Goal: Transaction & Acquisition: Purchase product/service

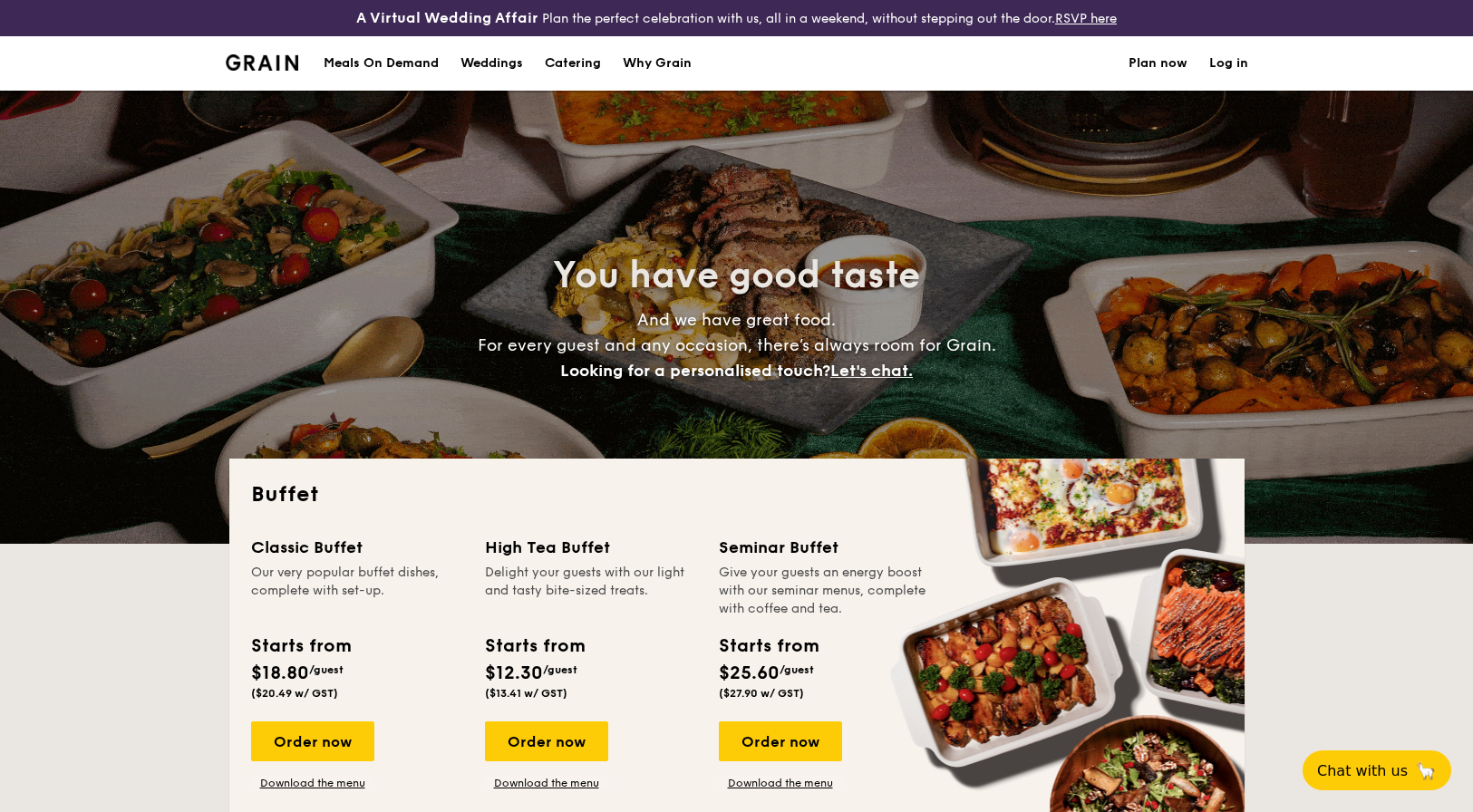
select select
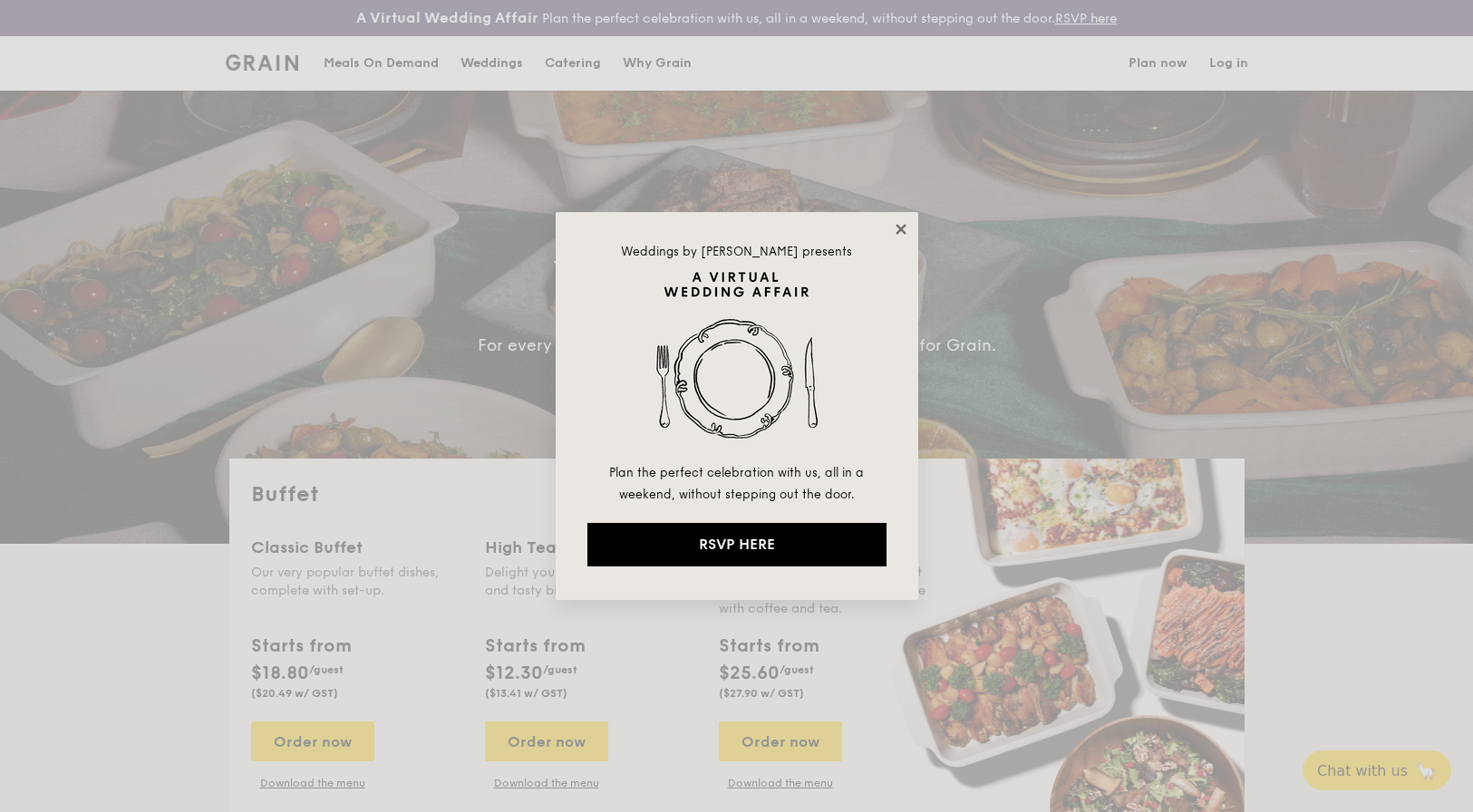
click at [898, 228] on icon at bounding box center [901, 229] width 16 height 16
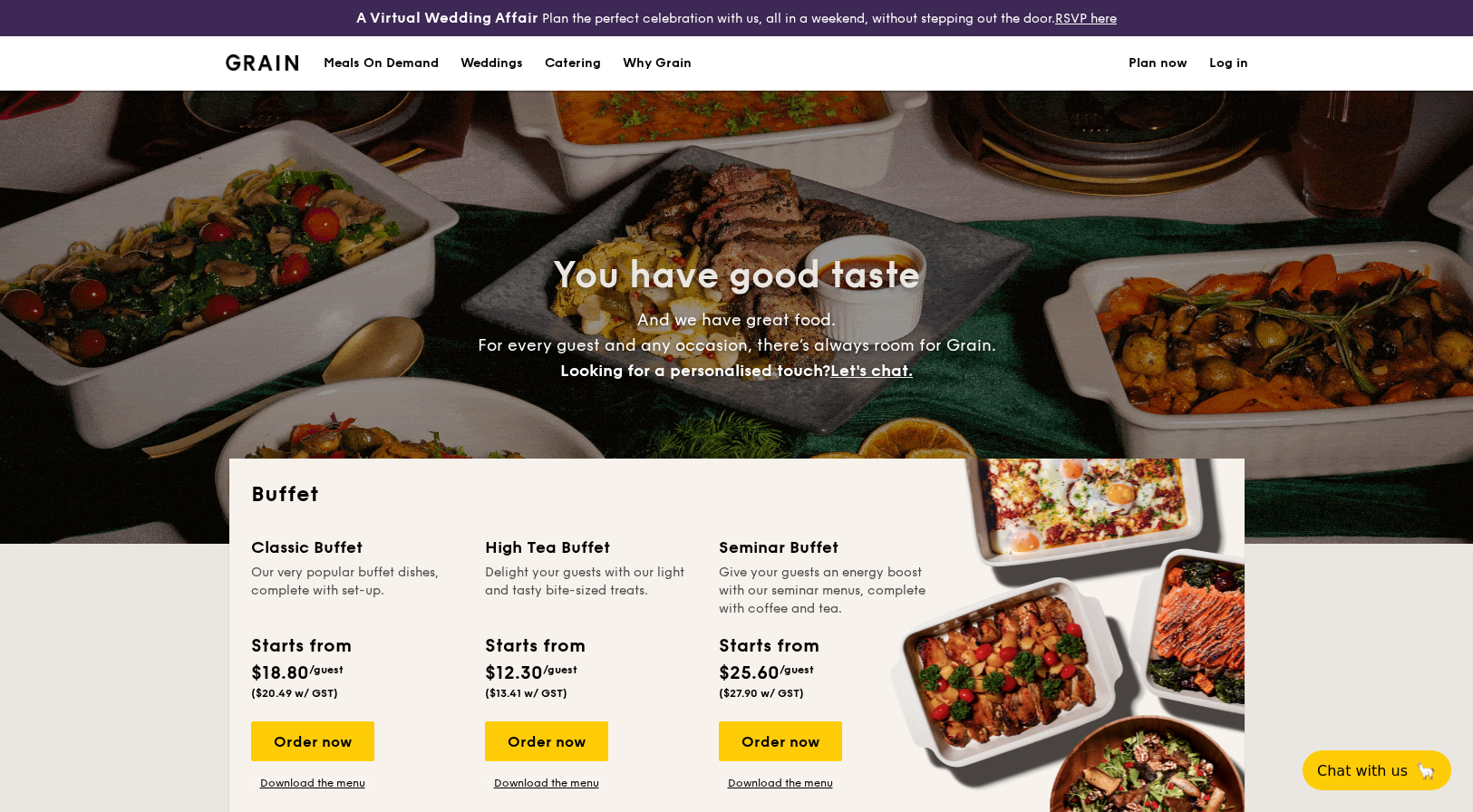
select select
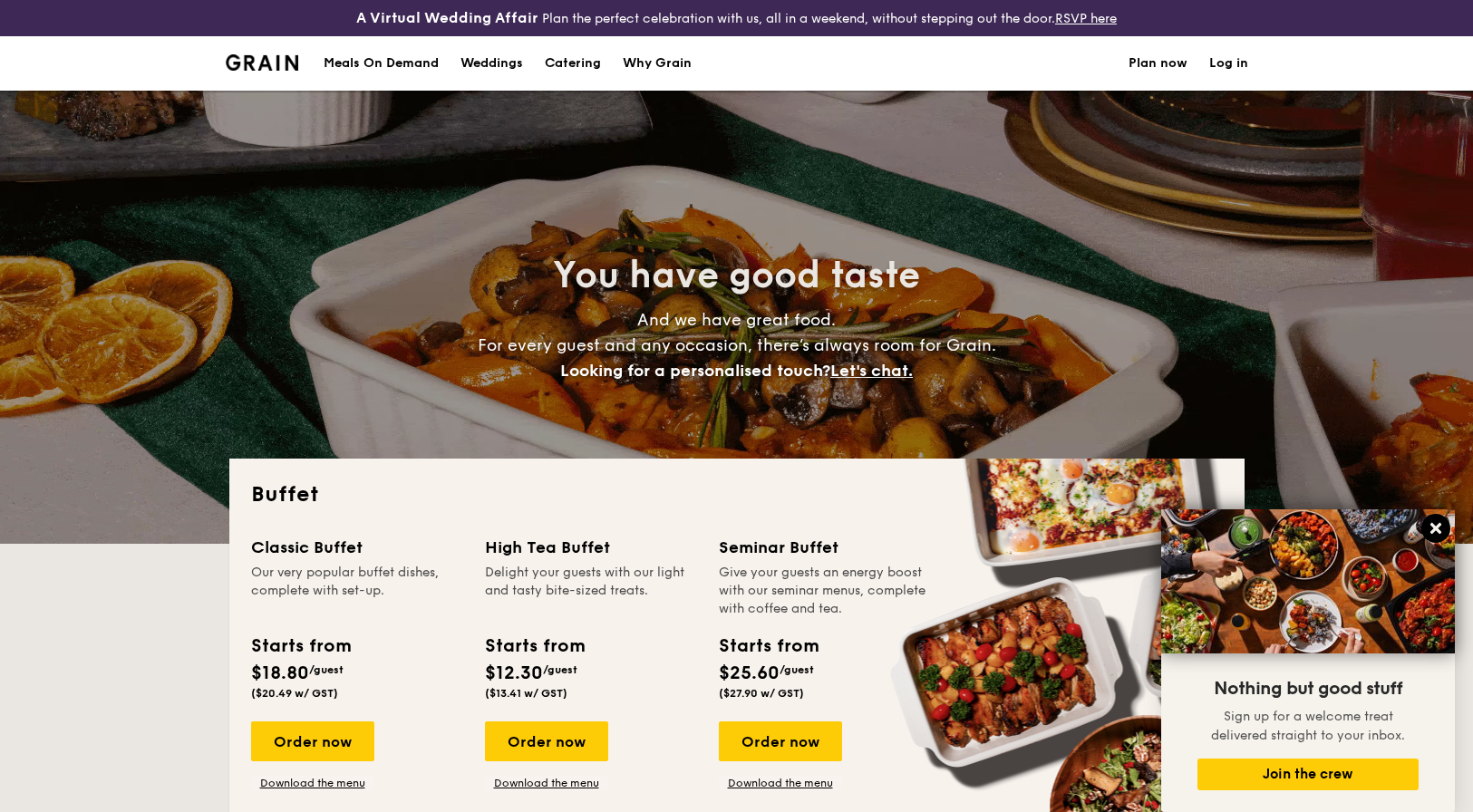
click at [1434, 530] on icon at bounding box center [1435, 527] width 11 height 11
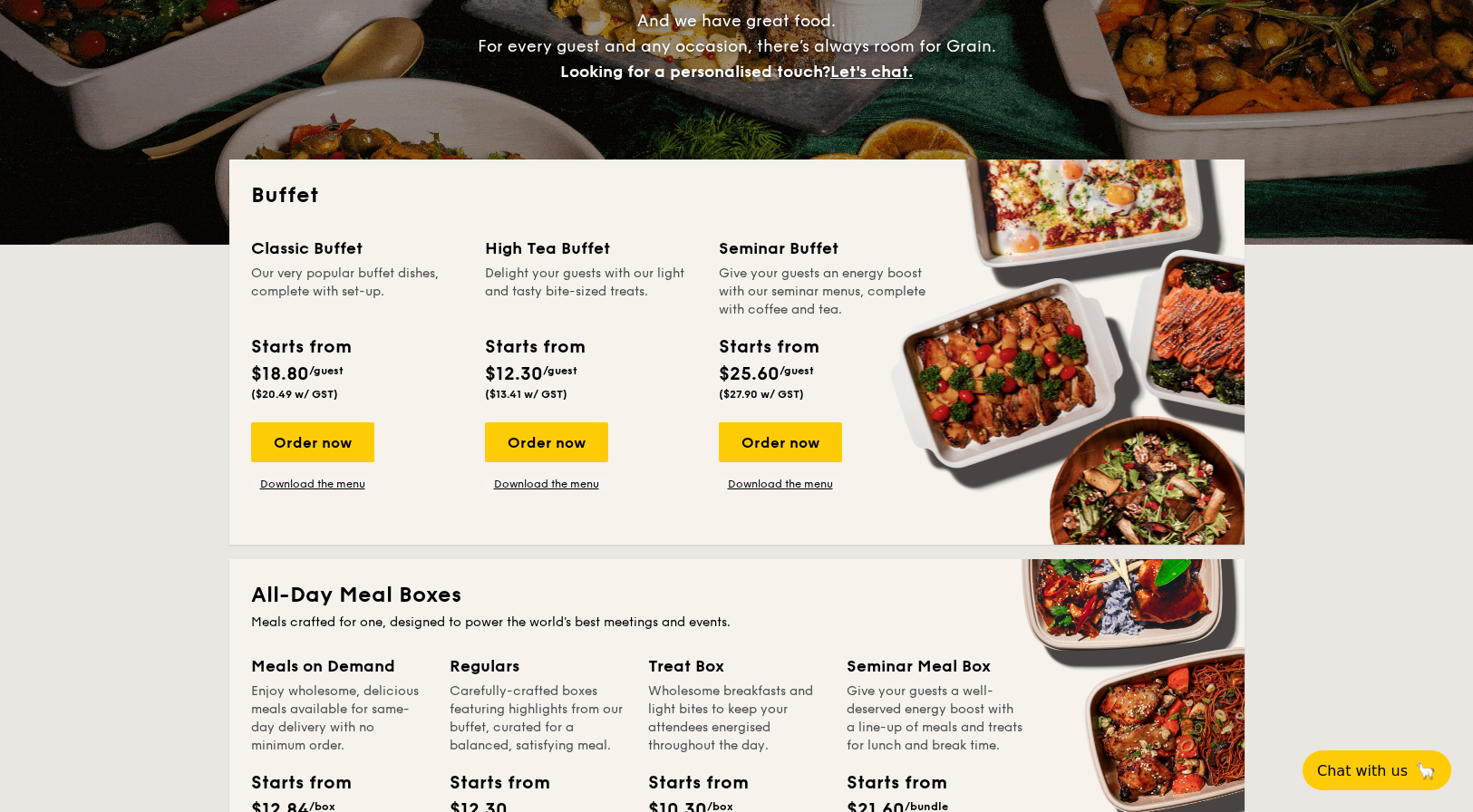
scroll to position [326, 0]
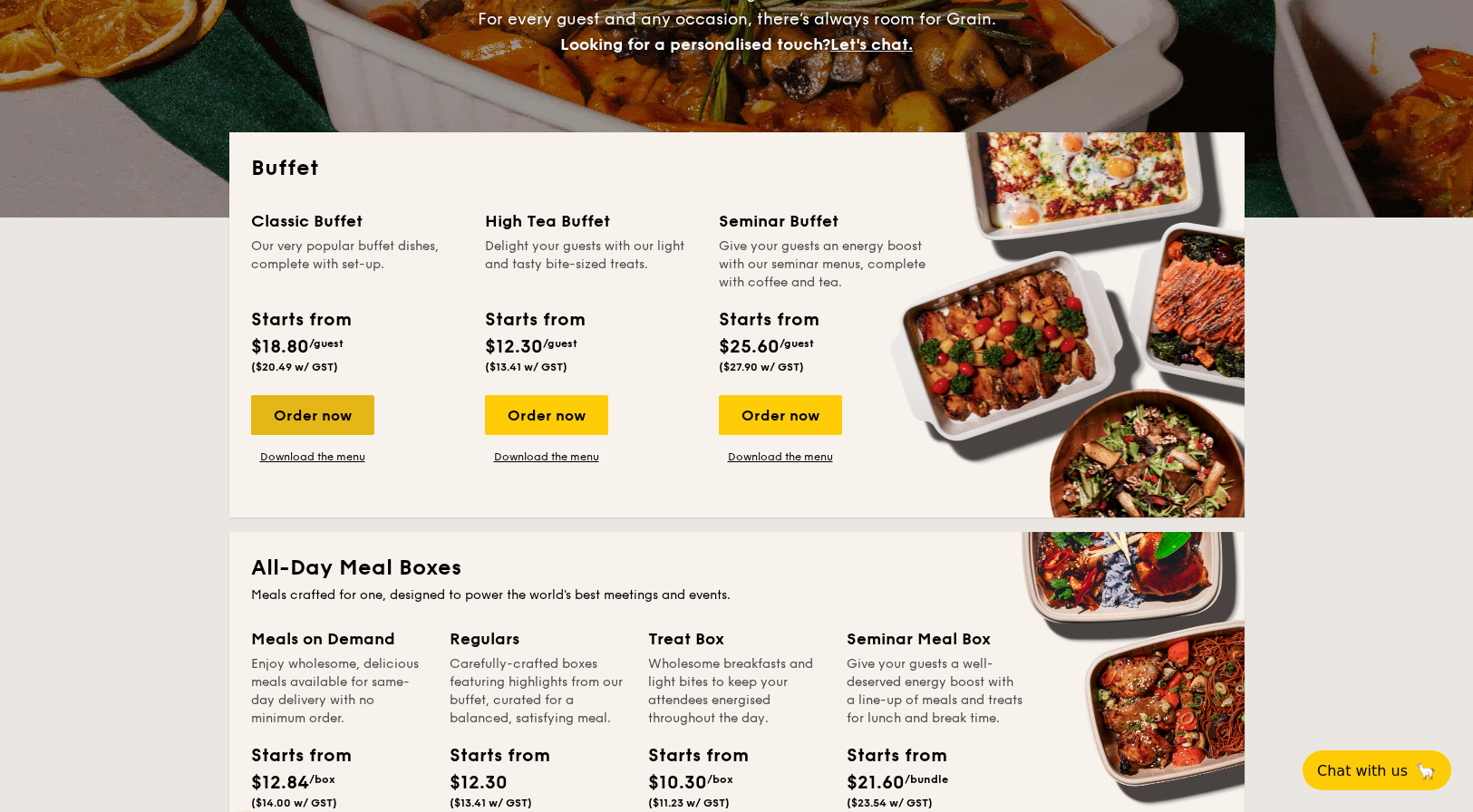
click at [318, 419] on div "Order now" at bounding box center [313, 415] width 123 height 40
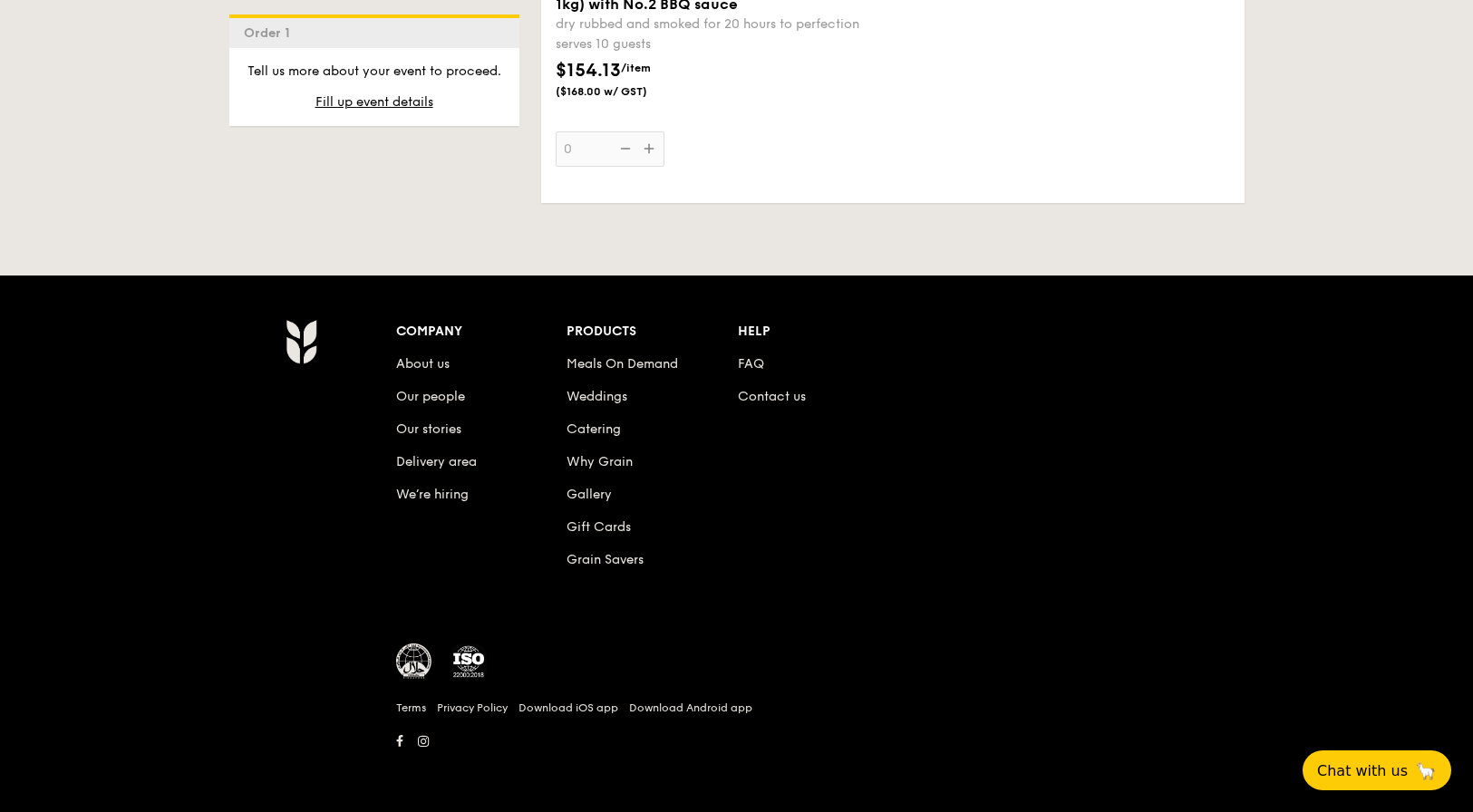
scroll to position [2489, 0]
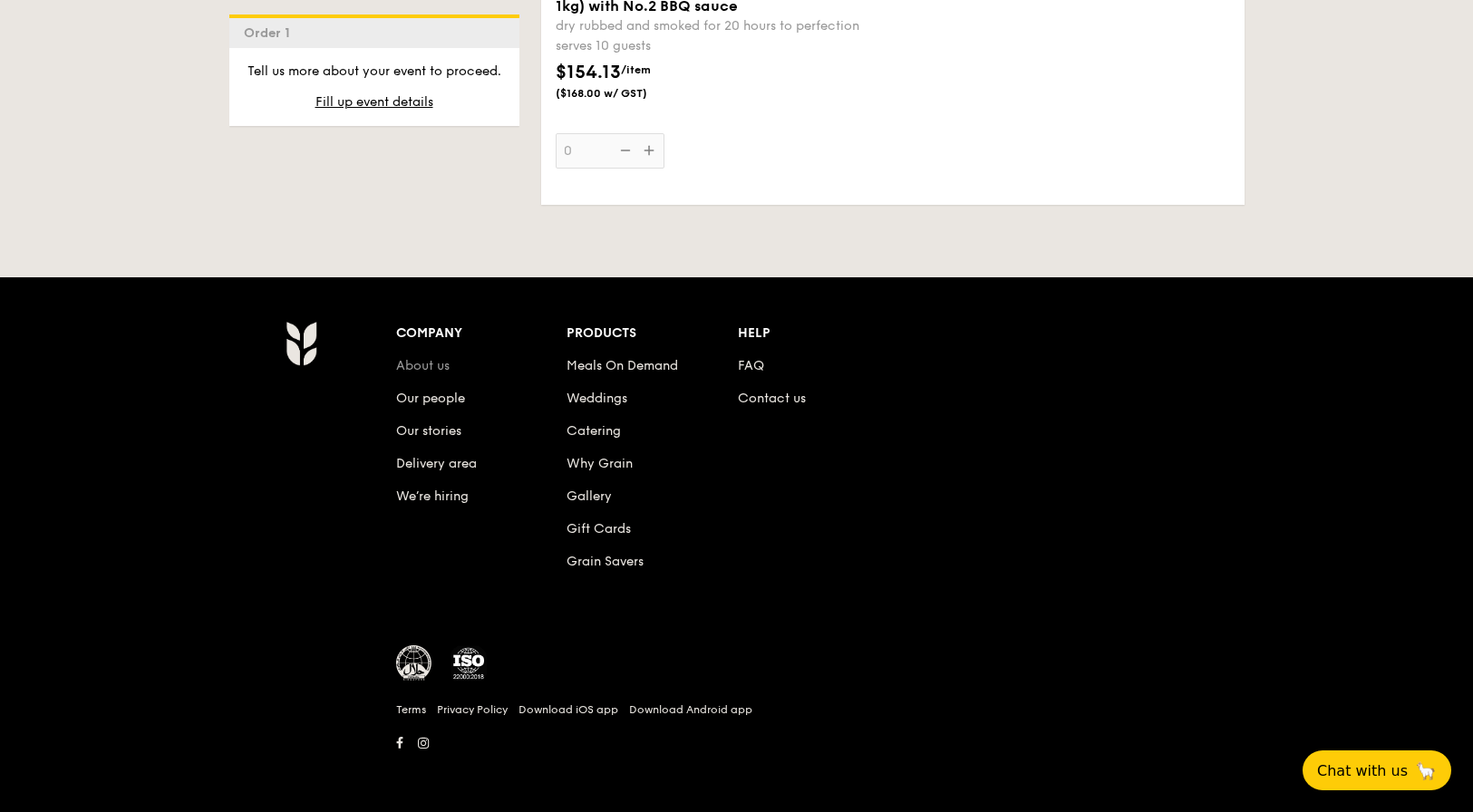
click at [431, 369] on link "About us" at bounding box center [423, 365] width 54 height 15
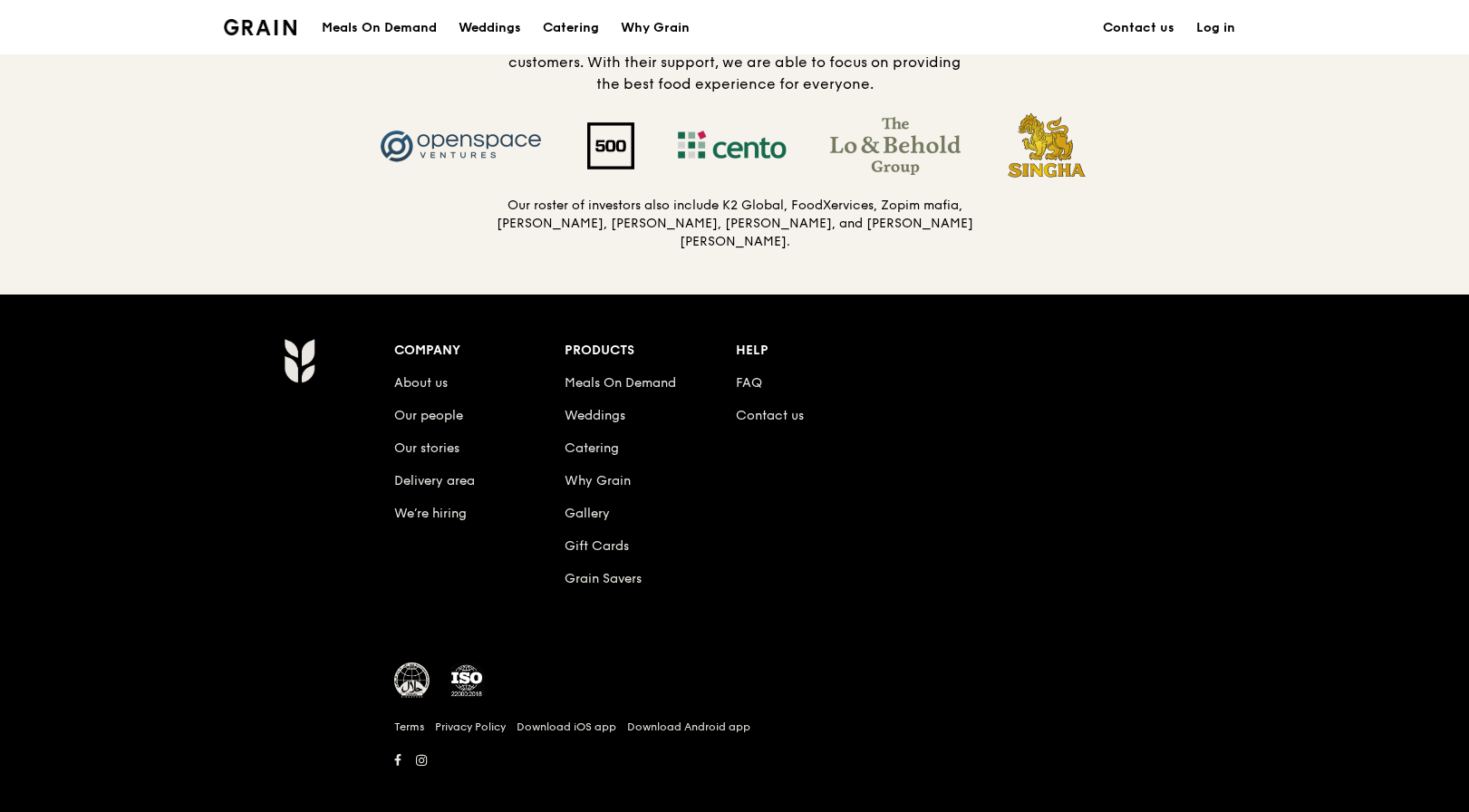
scroll to position [1910, 0]
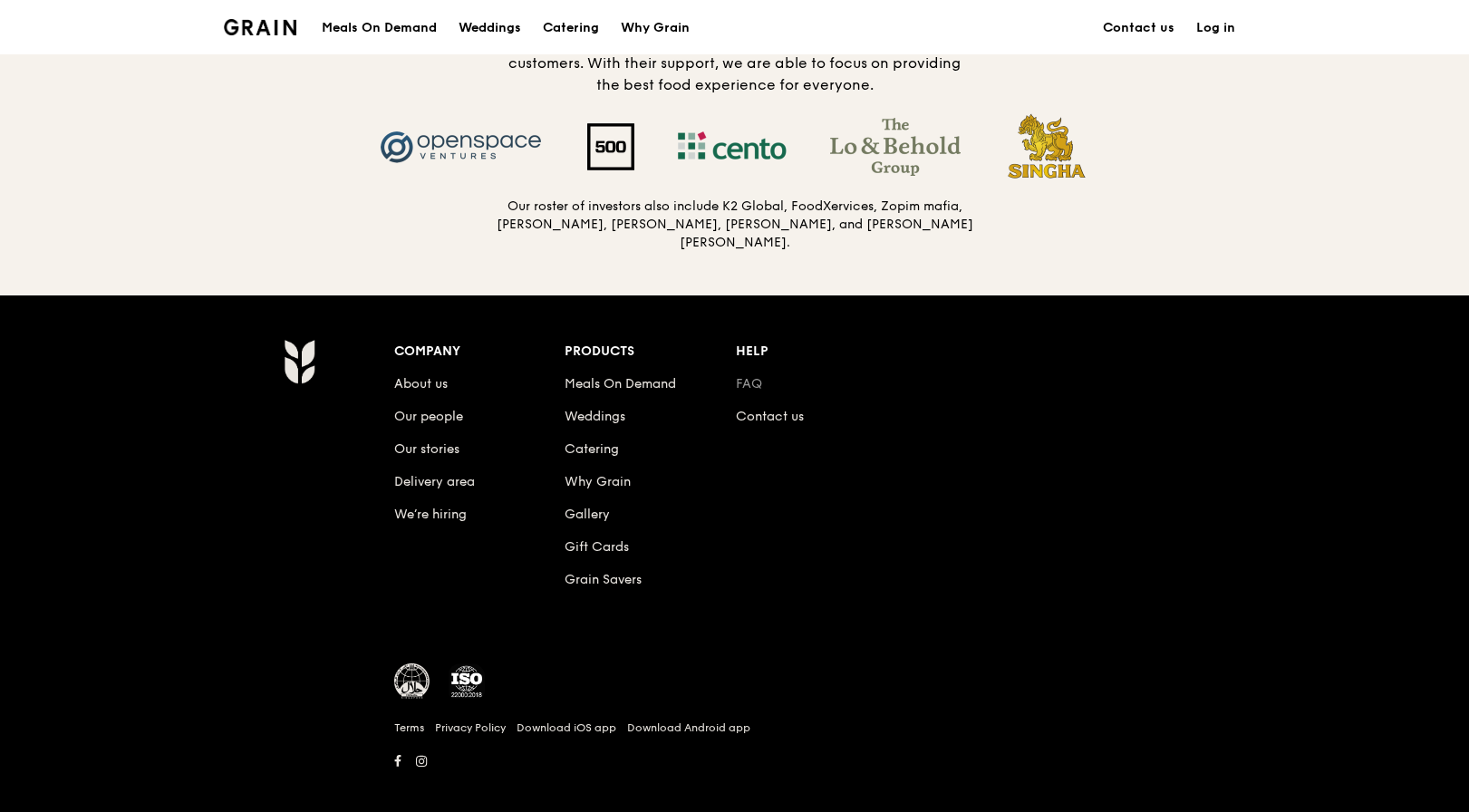
click at [750, 376] on link "FAQ" at bounding box center [748, 383] width 26 height 15
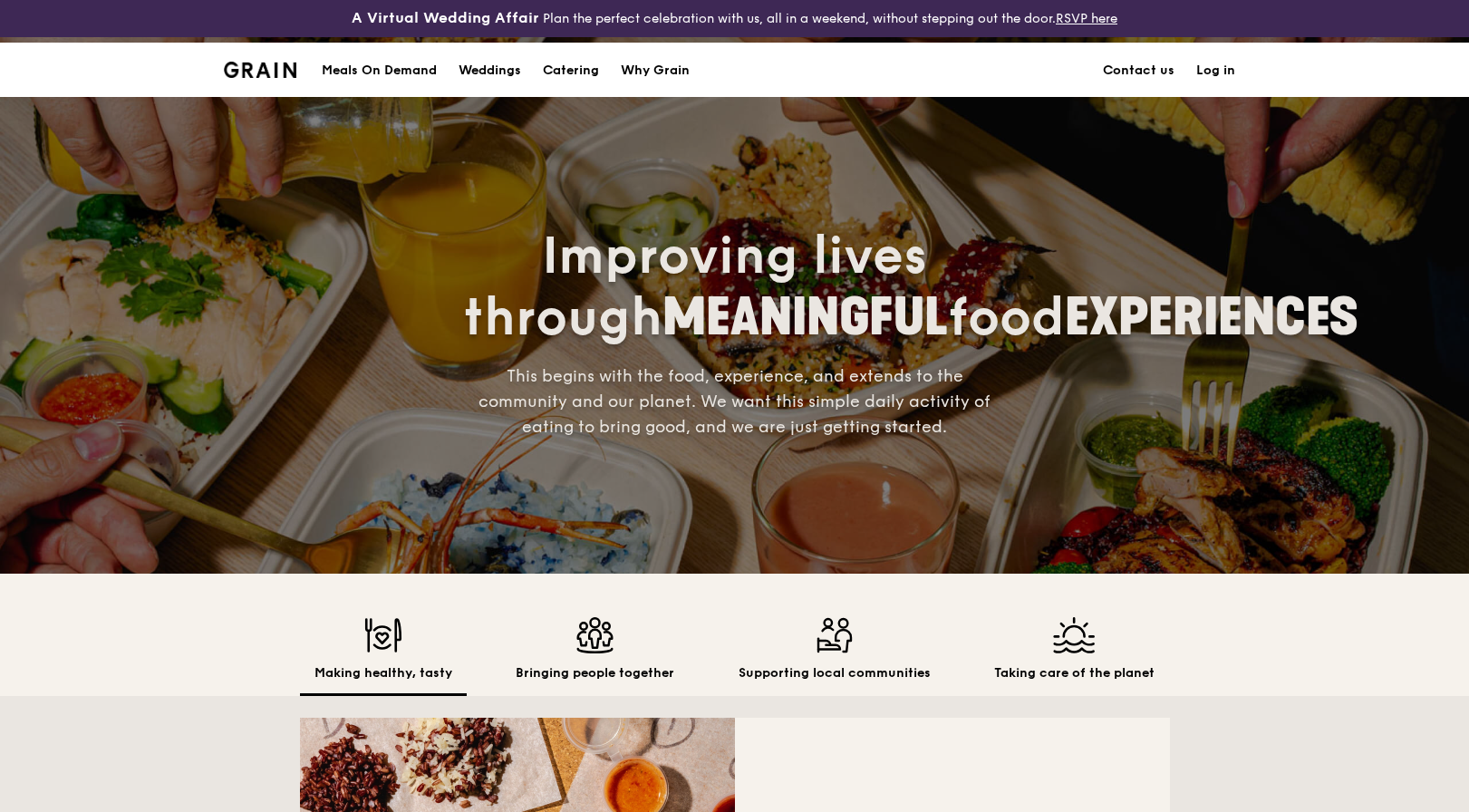
scroll to position [0, 0]
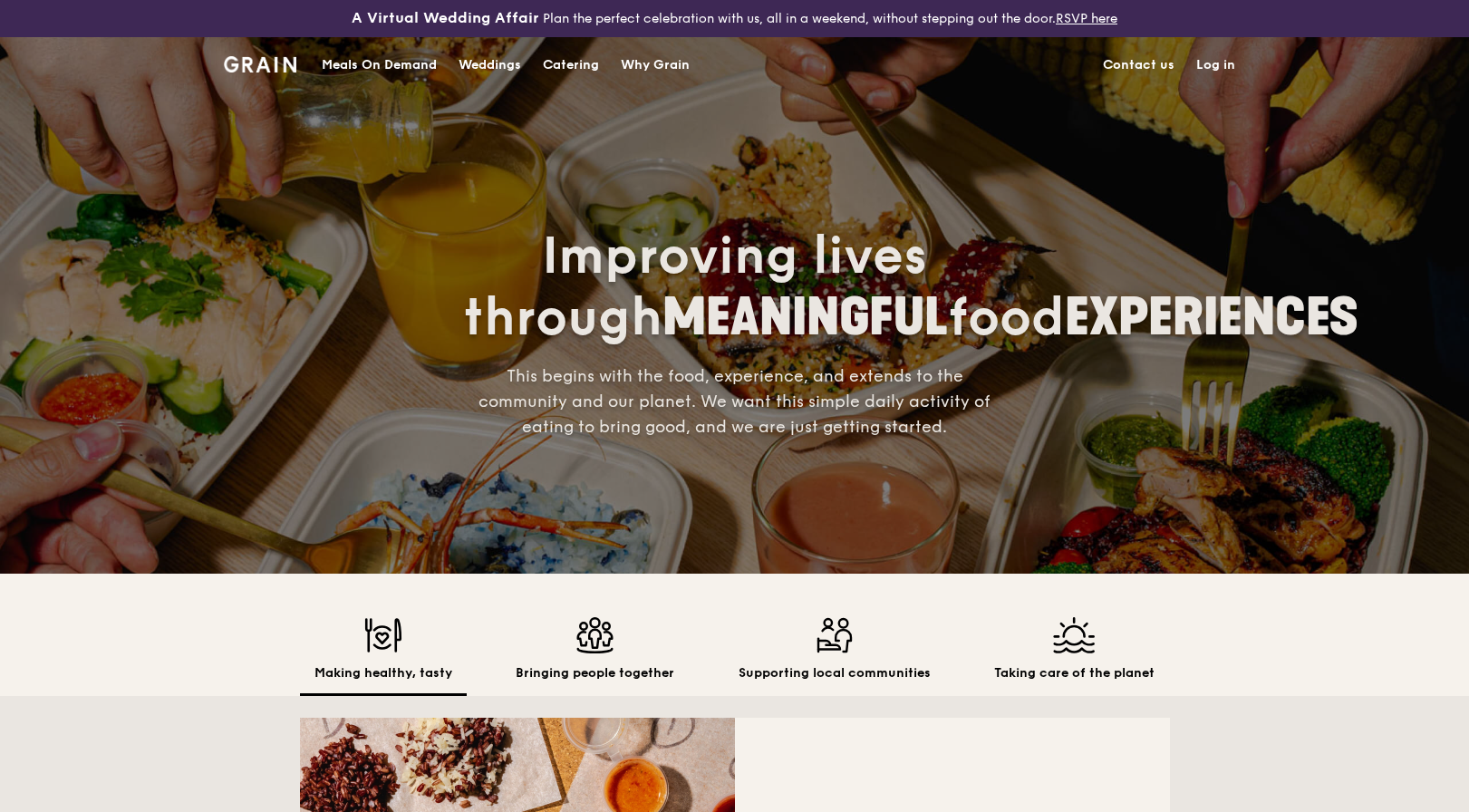
click at [276, 66] on img at bounding box center [261, 64] width 74 height 16
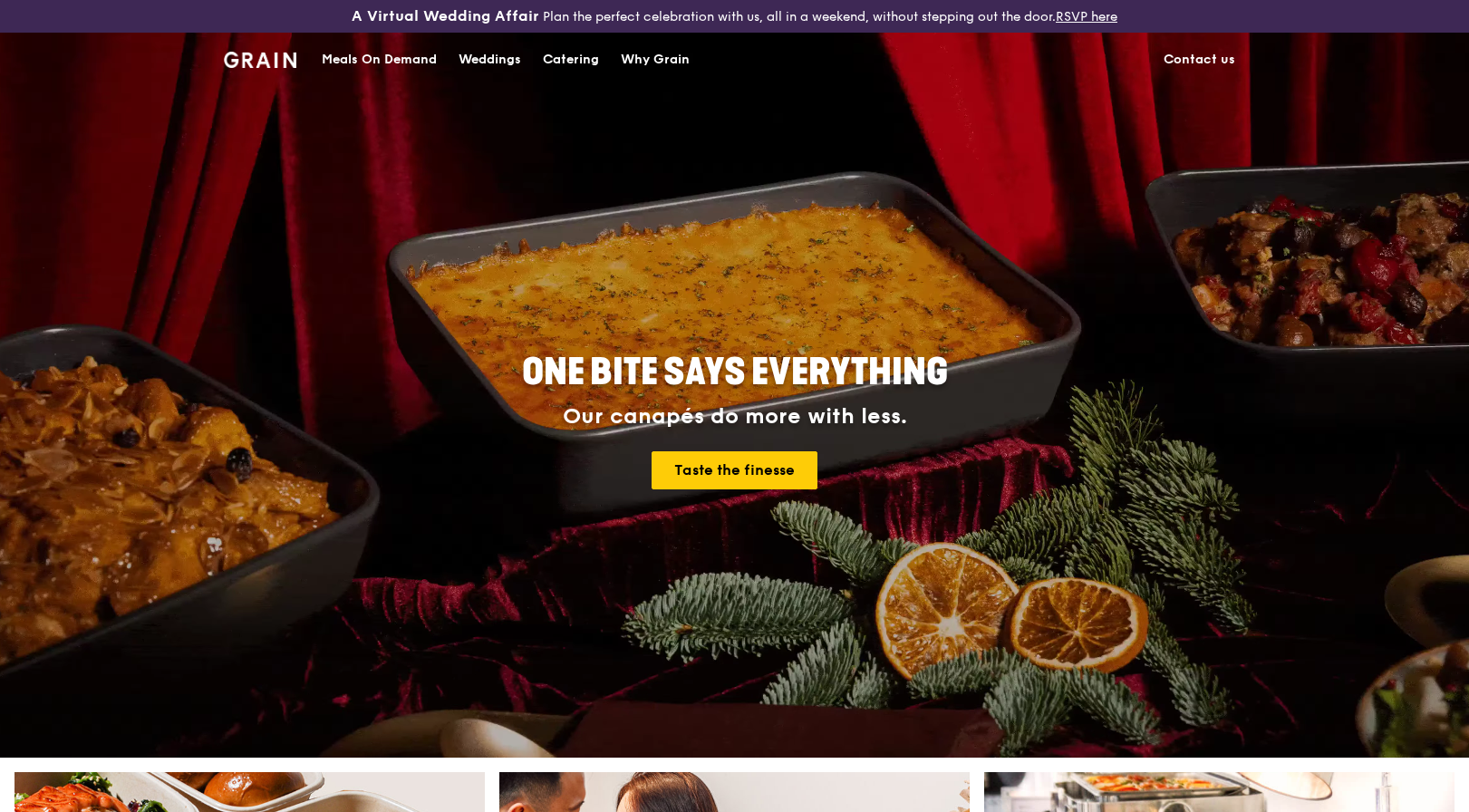
click at [561, 68] on div "Catering" at bounding box center [570, 60] width 56 height 55
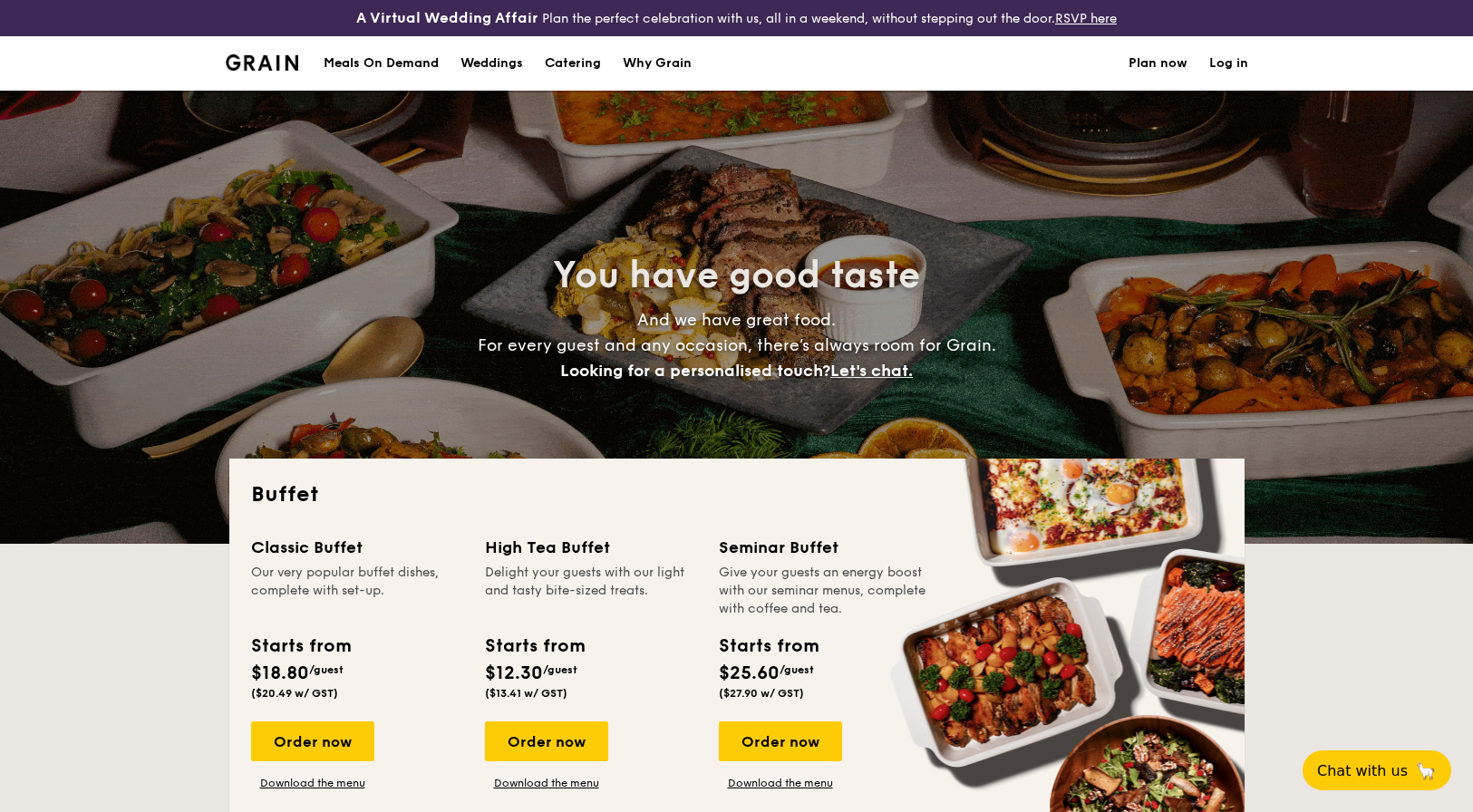
select select
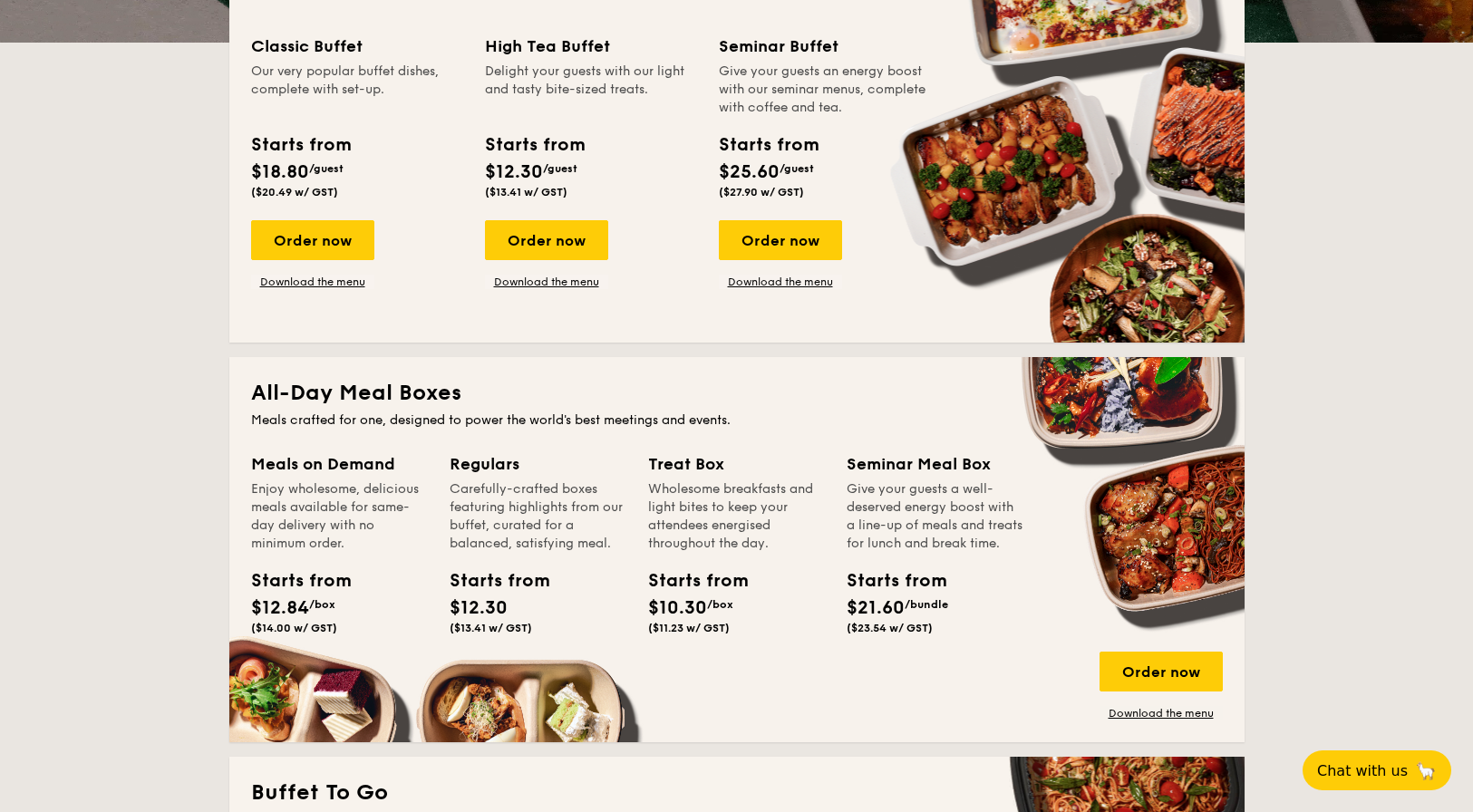
scroll to position [476, 0]
